Goal: Task Accomplishment & Management: Manage account settings

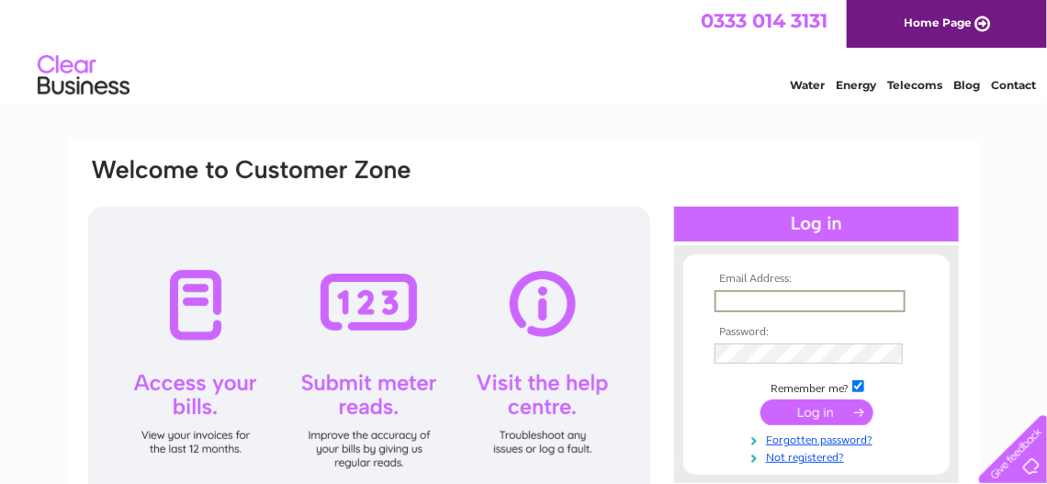
click at [754, 301] on input "text" at bounding box center [810, 301] width 191 height 22
type input "[EMAIL_ADDRESS][DOMAIN_NAME]"
click at [833, 422] on input "submit" at bounding box center [817, 414] width 113 height 26
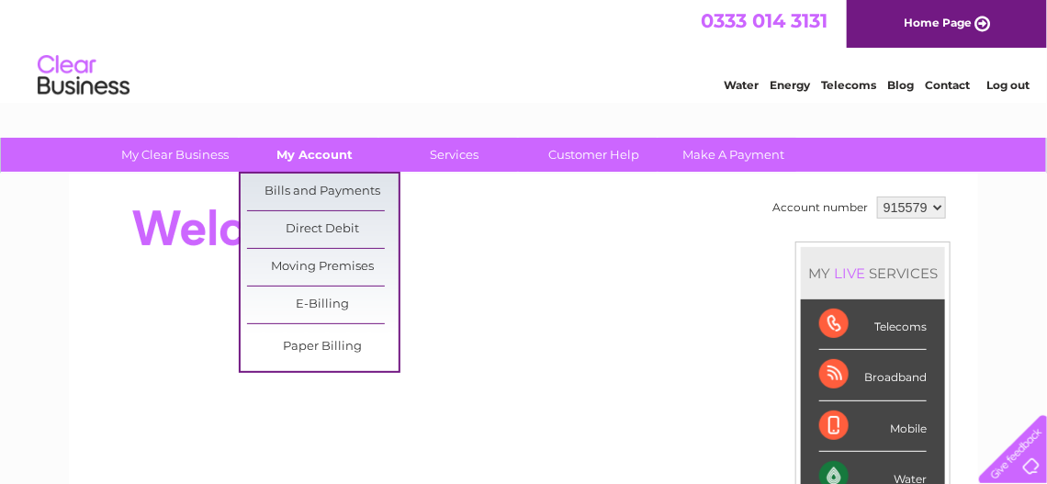
click at [316, 165] on link "My Account" at bounding box center [316, 155] width 152 height 34
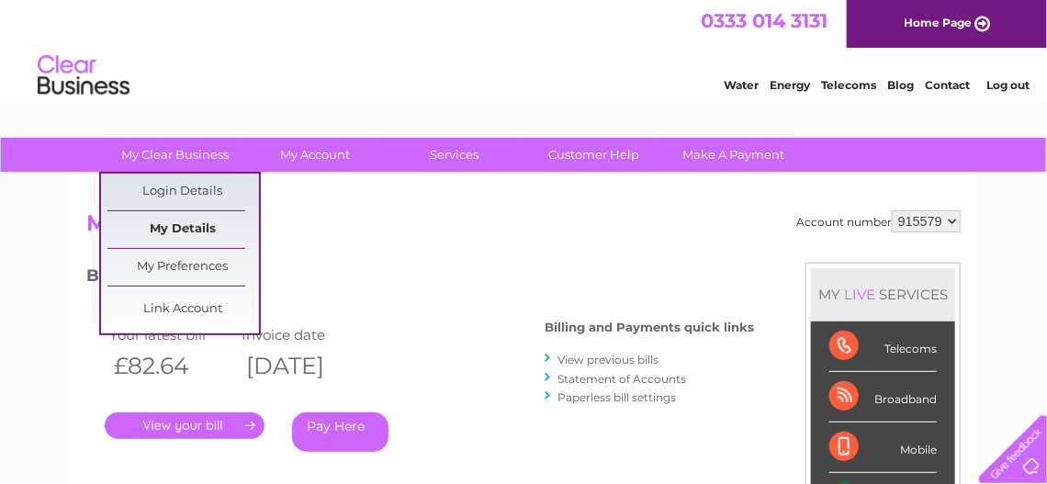
click at [185, 227] on link "My Details" at bounding box center [183, 229] width 152 height 37
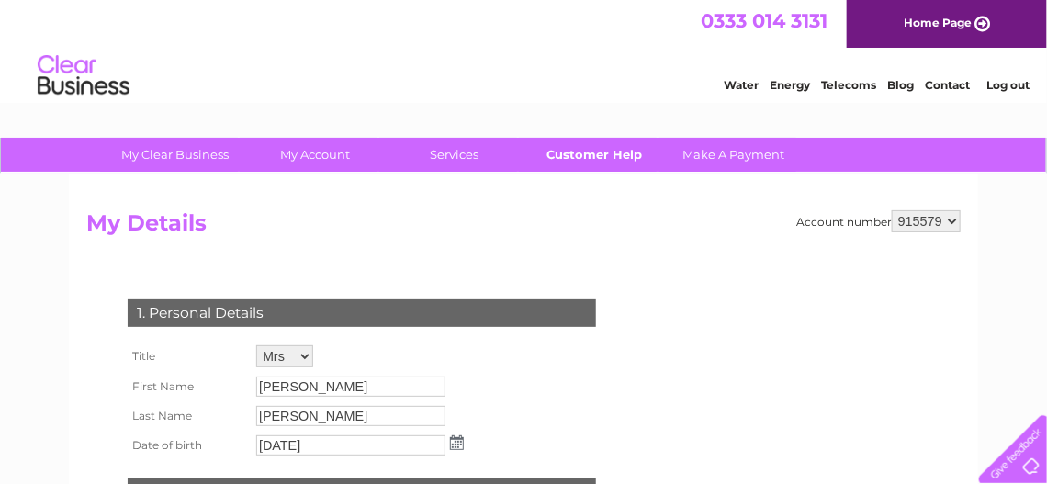
click at [600, 143] on link "Customer Help" at bounding box center [595, 155] width 152 height 34
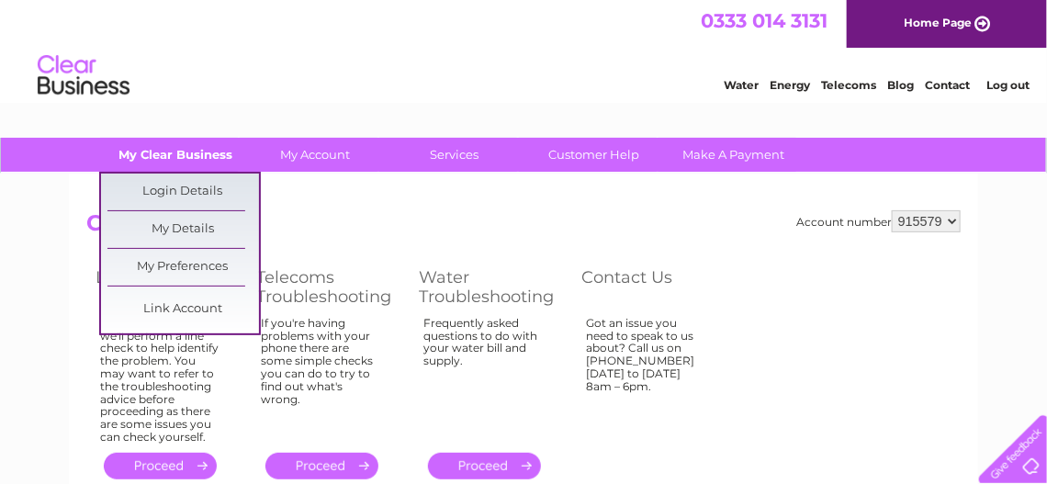
click at [189, 150] on link "My Clear Business" at bounding box center [176, 155] width 152 height 34
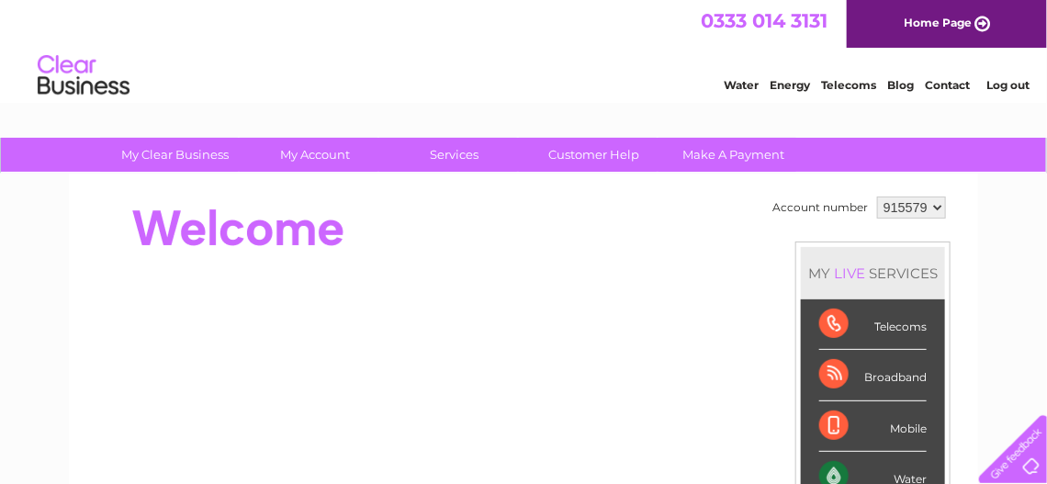
click at [518, 270] on div at bounding box center [420, 413] width 669 height 442
click at [934, 206] on select "915579 933090 956555 981002" at bounding box center [911, 208] width 69 height 22
click at [877, 197] on select "915579 933090 956555 981002" at bounding box center [911, 208] width 69 height 22
click at [473, 235] on div at bounding box center [420, 228] width 669 height 73
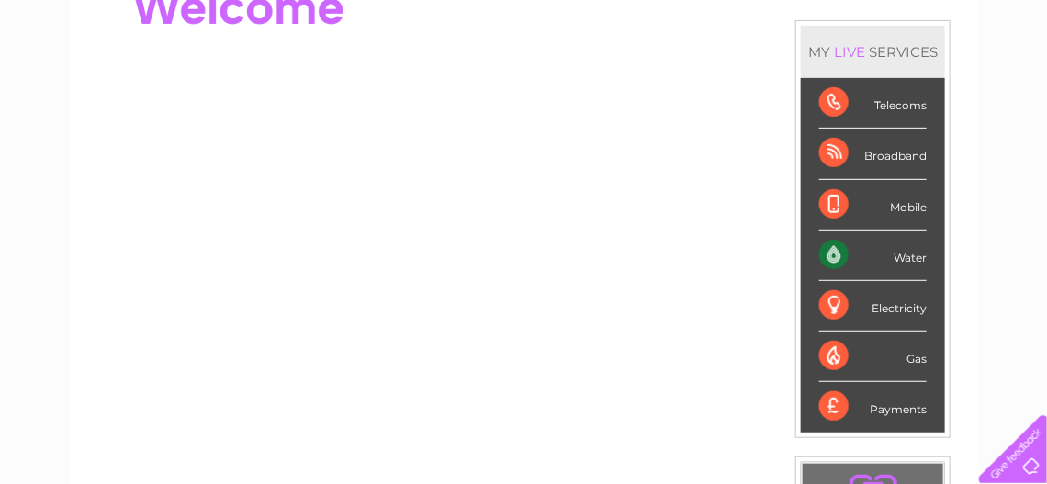
scroll to position [219, 0]
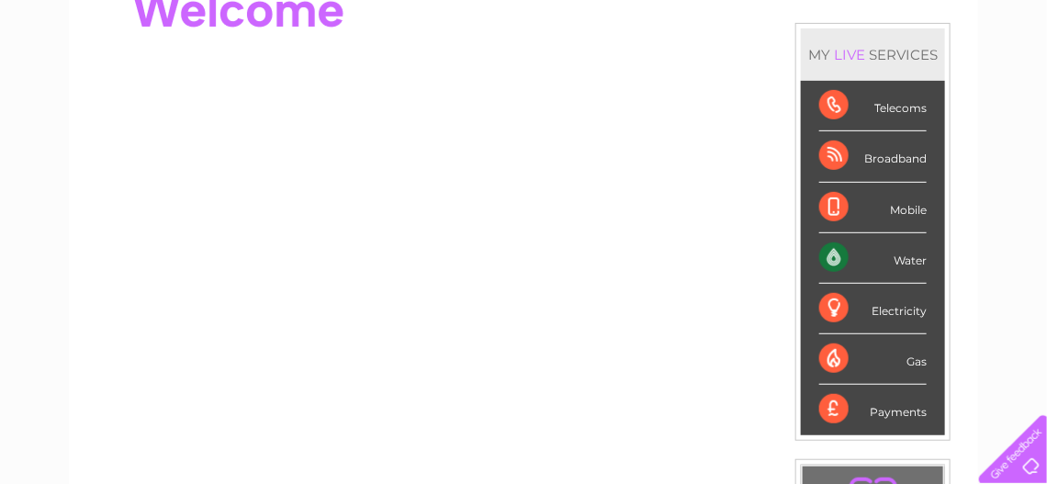
click at [913, 254] on div "Water" at bounding box center [873, 258] width 107 height 51
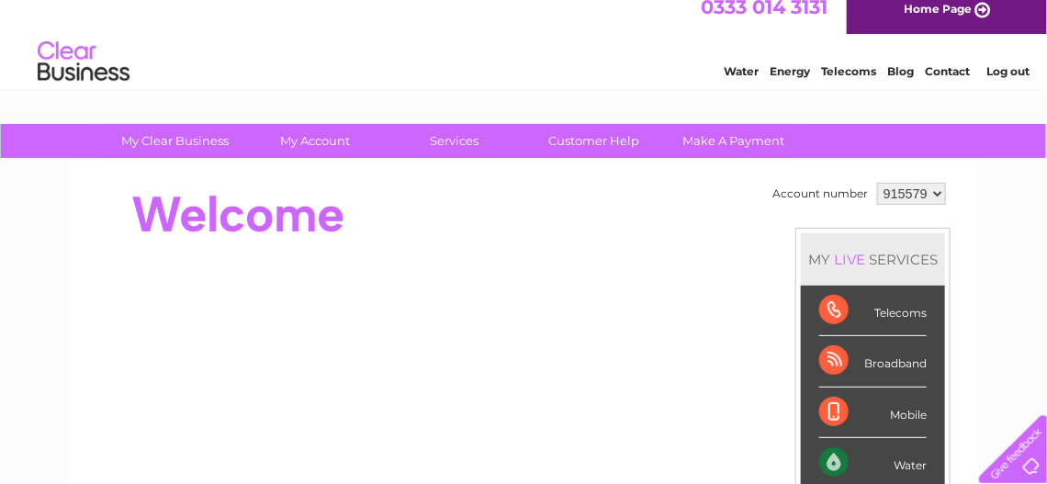
scroll to position [0, 0]
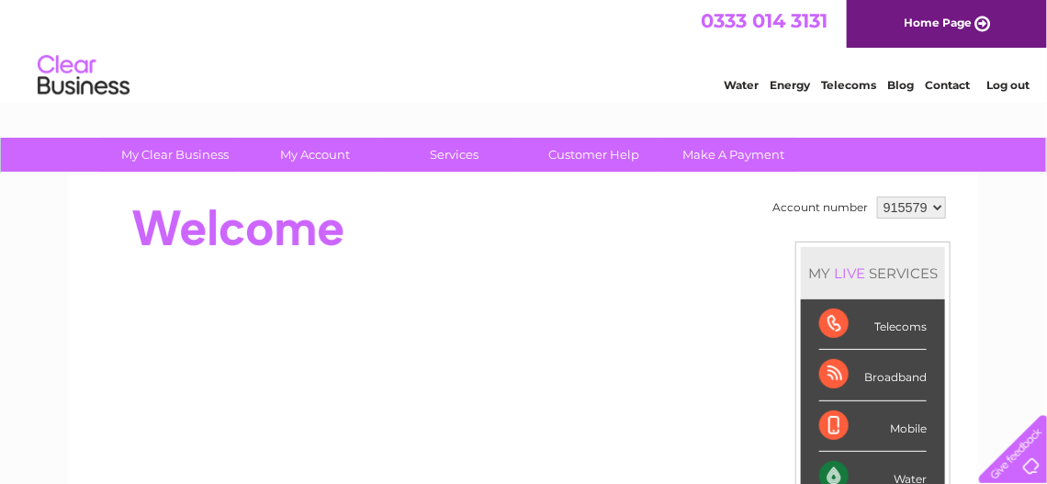
click at [1018, 84] on link "Log out" at bounding box center [1008, 85] width 43 height 14
